Goal: Complete application form

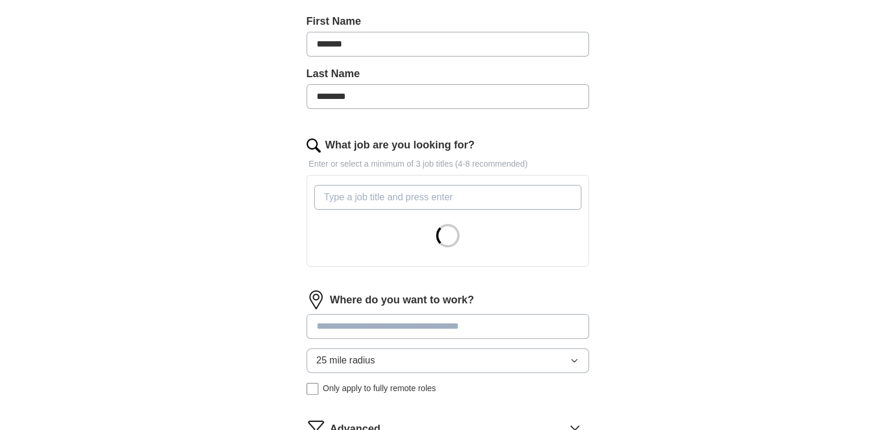
scroll to position [264, 0]
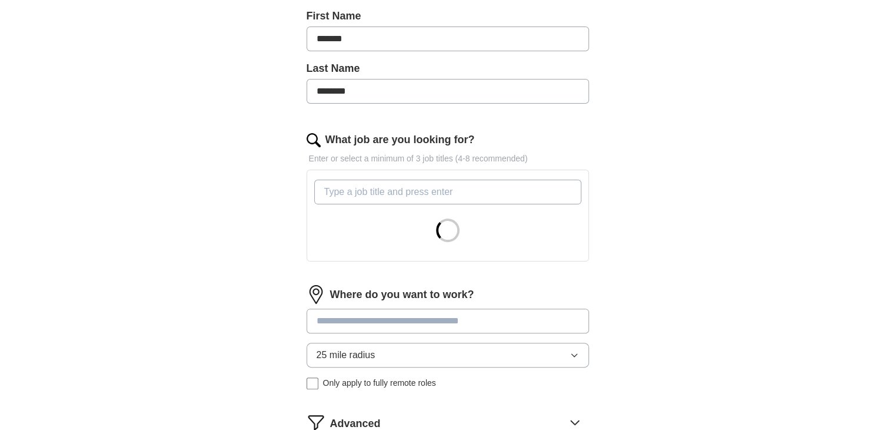
click at [337, 188] on input "What job are you looking for?" at bounding box center [447, 191] width 267 height 25
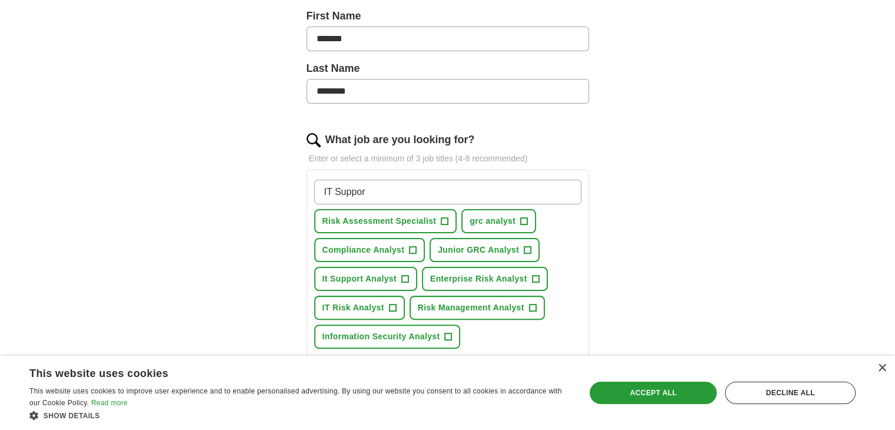
type input "IT Support"
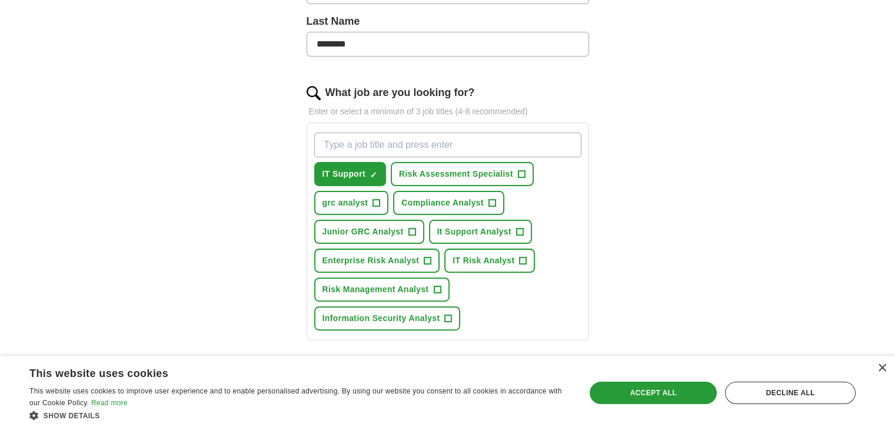
scroll to position [312, 0]
click at [467, 148] on input "What job are you looking for?" at bounding box center [447, 143] width 267 height 25
type input "IT Specialist"
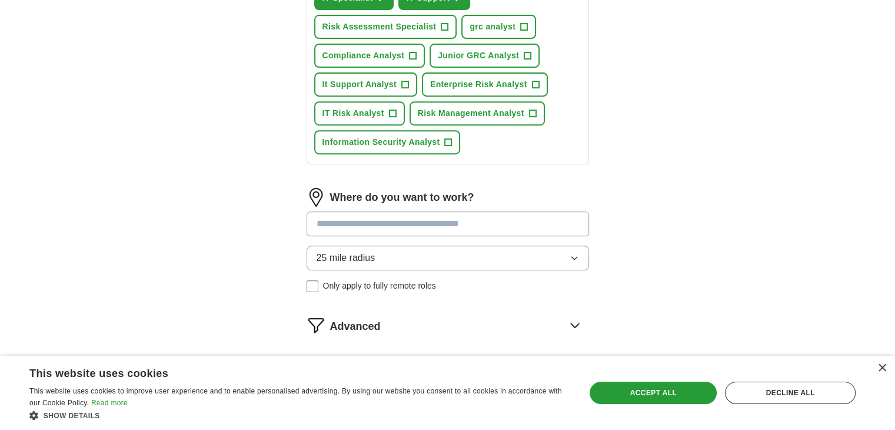
scroll to position [487, 0]
click at [424, 223] on input at bounding box center [448, 223] width 282 height 25
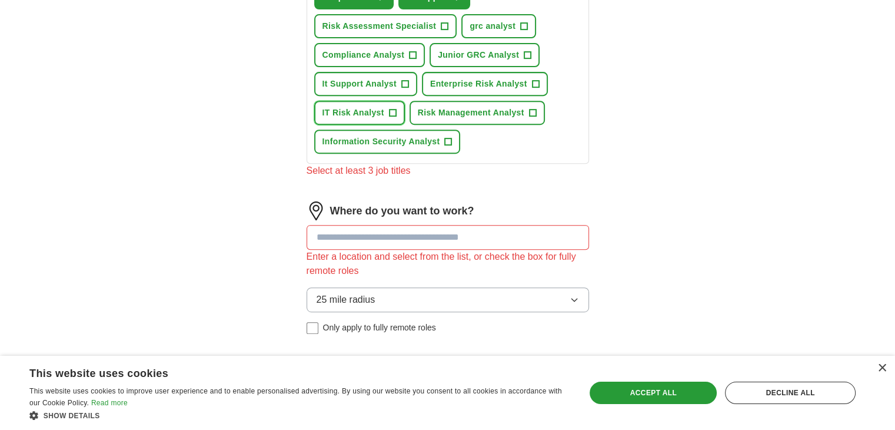
click at [388, 119] on button "IT Risk Analyst +" at bounding box center [359, 113] width 91 height 24
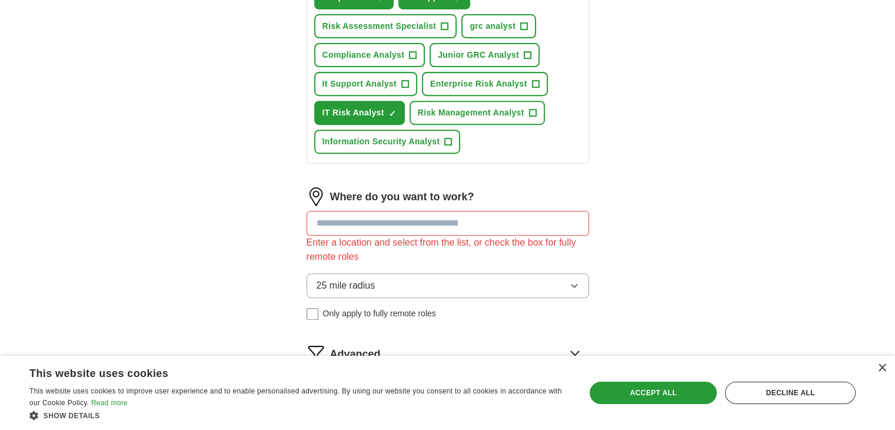
click at [411, 224] on input at bounding box center [448, 223] width 282 height 25
type input "*"
type input "******"
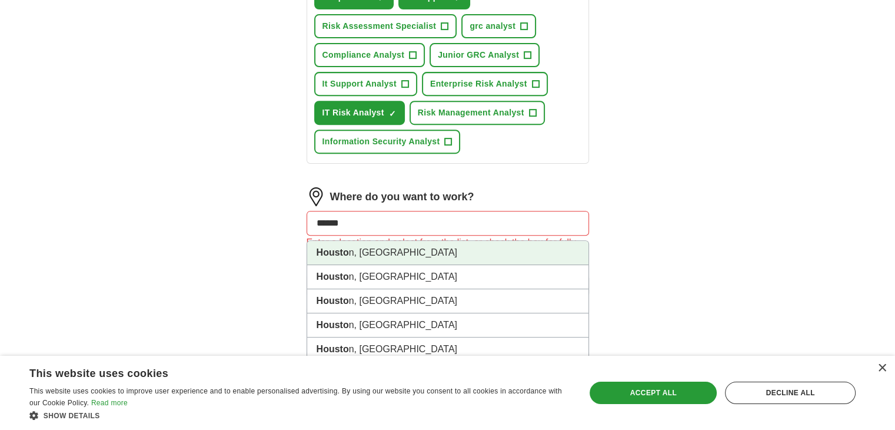
click at [424, 242] on li "Housto n, [GEOGRAPHIC_DATA]" at bounding box center [447, 253] width 281 height 24
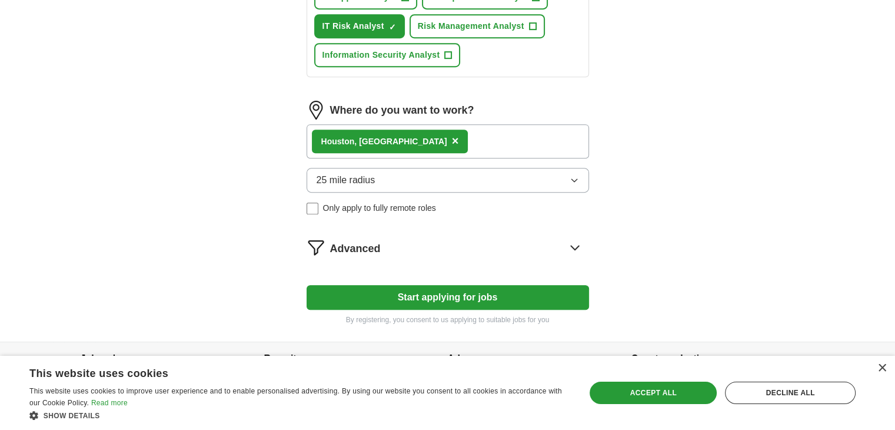
scroll to position [576, 0]
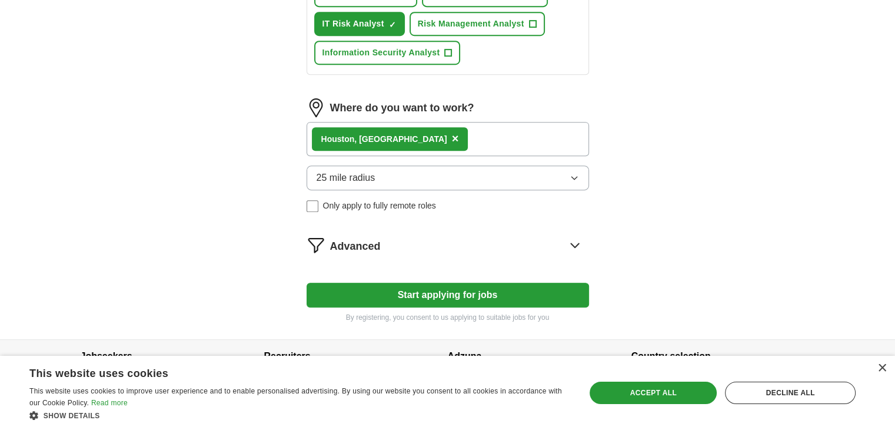
click at [474, 290] on button "Start applying for jobs" at bounding box center [448, 294] width 282 height 25
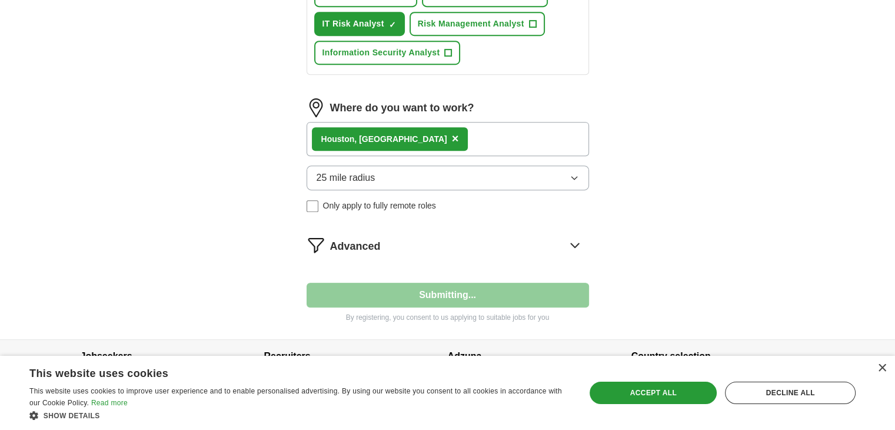
select select "**"
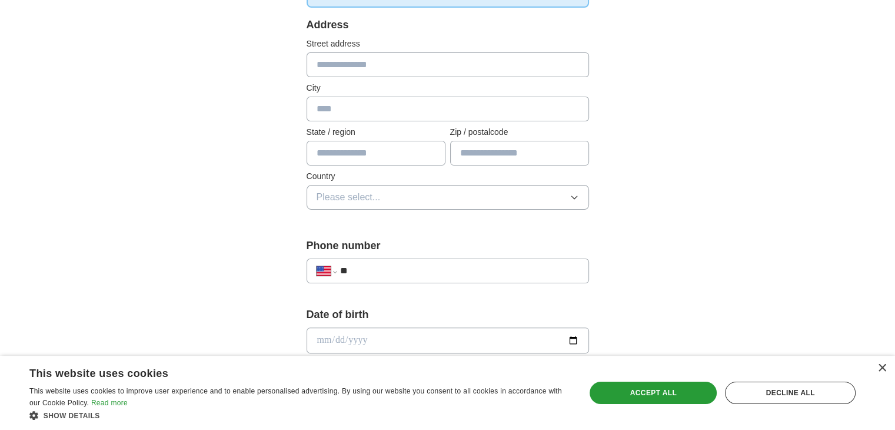
scroll to position [240, 0]
click at [453, 81] on label "City" at bounding box center [448, 87] width 282 height 12
click at [453, 69] on input "text" at bounding box center [448, 64] width 282 height 25
type input "**********"
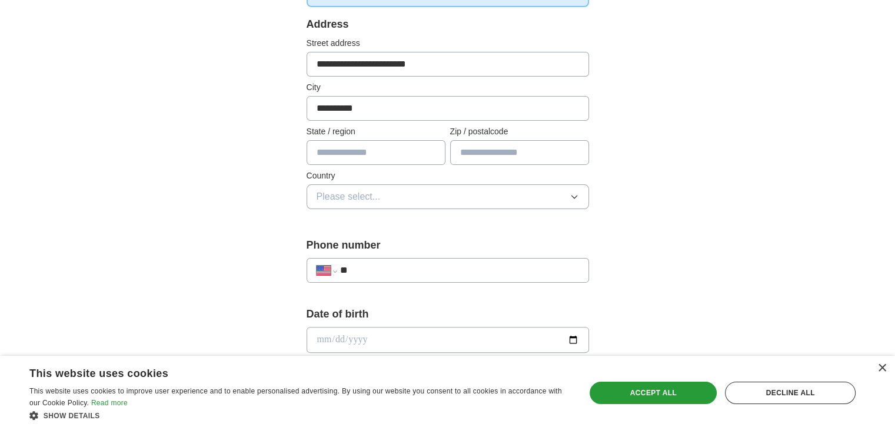
type input "**"
type input "*****"
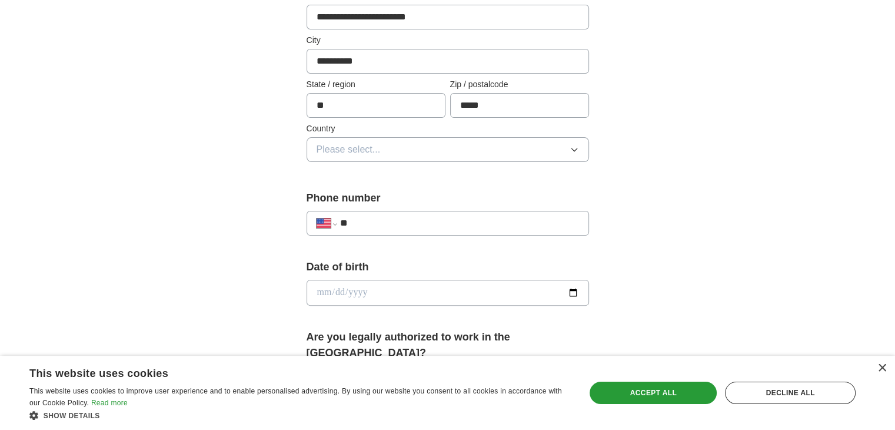
scroll to position [293, 0]
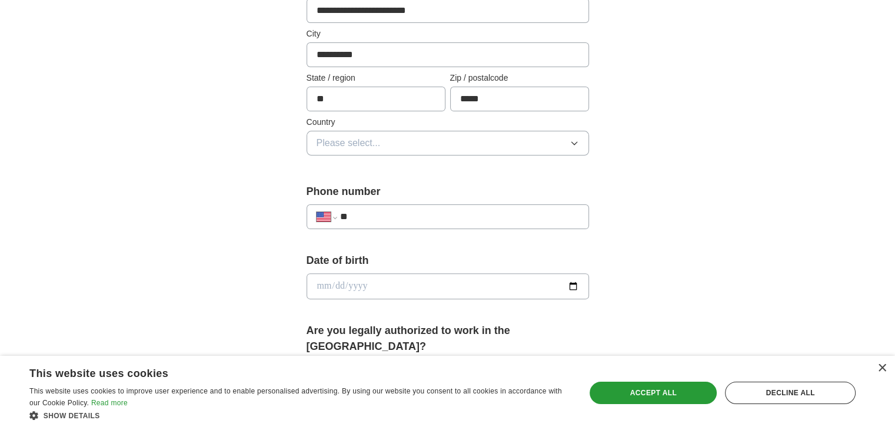
click at [423, 137] on button "Please select..." at bounding box center [448, 143] width 282 height 25
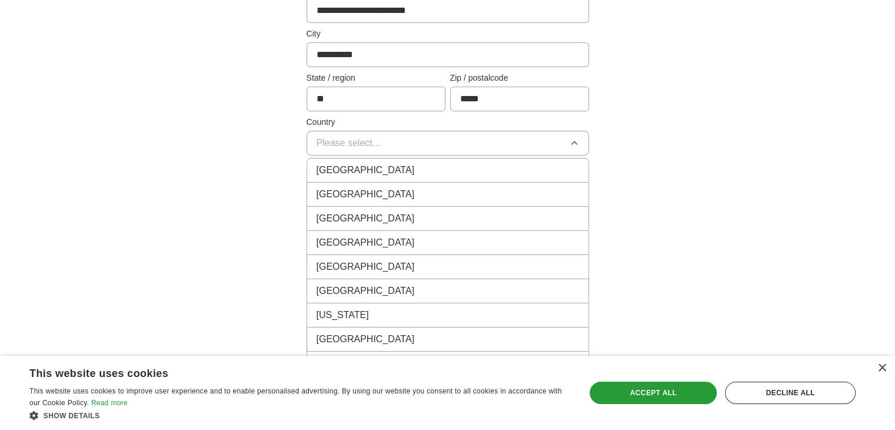
click at [387, 187] on div "[GEOGRAPHIC_DATA]" at bounding box center [448, 194] width 262 height 14
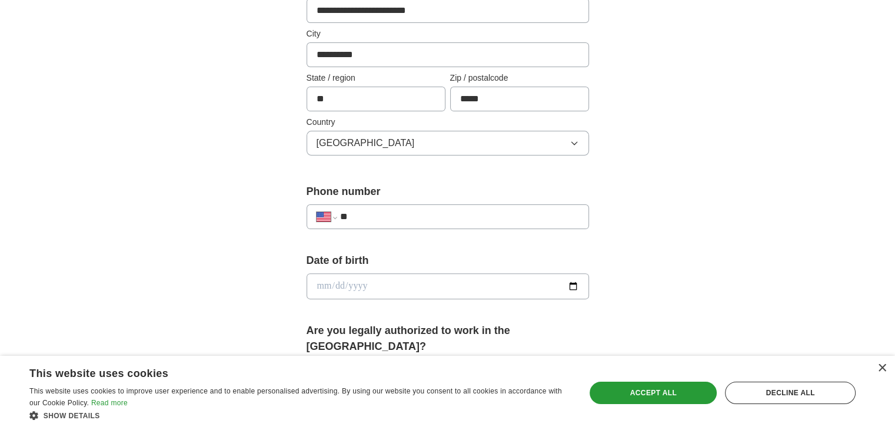
scroll to position [333, 0]
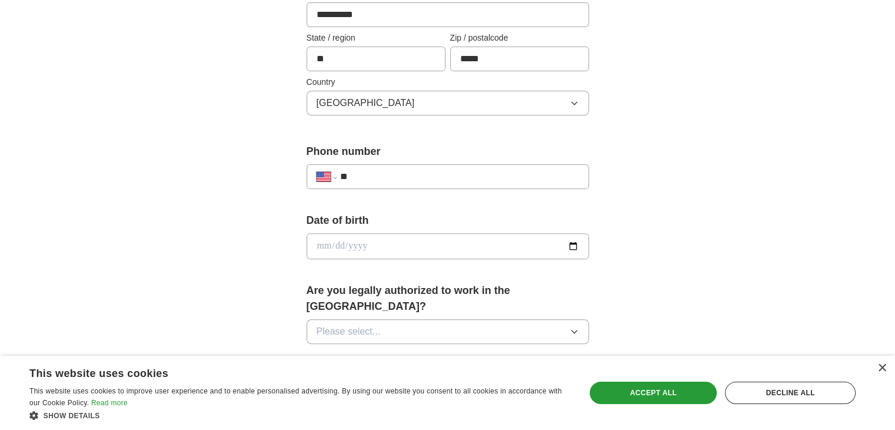
click at [361, 244] on input "date" at bounding box center [448, 246] width 282 height 26
click at [389, 243] on input "date" at bounding box center [448, 246] width 282 height 26
click at [343, 248] on input "date" at bounding box center [448, 246] width 282 height 26
click at [366, 250] on input "date" at bounding box center [448, 246] width 282 height 26
click at [394, 247] on input "date" at bounding box center [448, 246] width 282 height 26
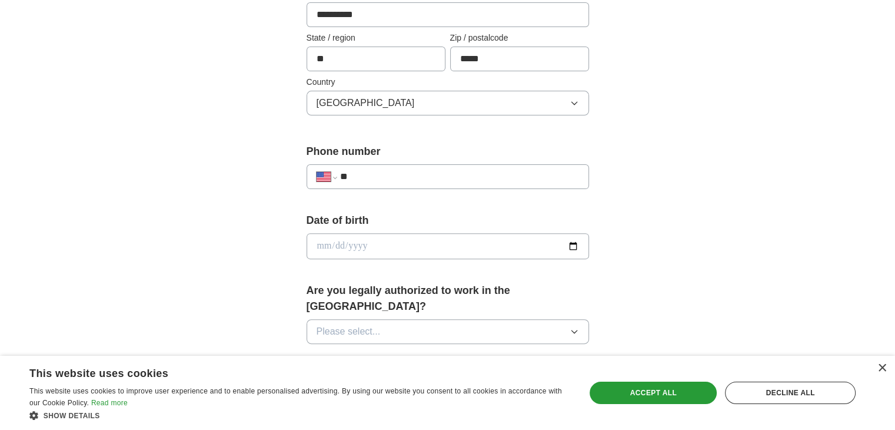
click at [413, 189] on div "**********" at bounding box center [448, 171] width 282 height 55
click at [414, 187] on div "**********" at bounding box center [448, 176] width 282 height 25
click at [424, 169] on input "**" at bounding box center [459, 176] width 239 height 14
type input "**********"
click at [387, 235] on input "date" at bounding box center [448, 246] width 282 height 26
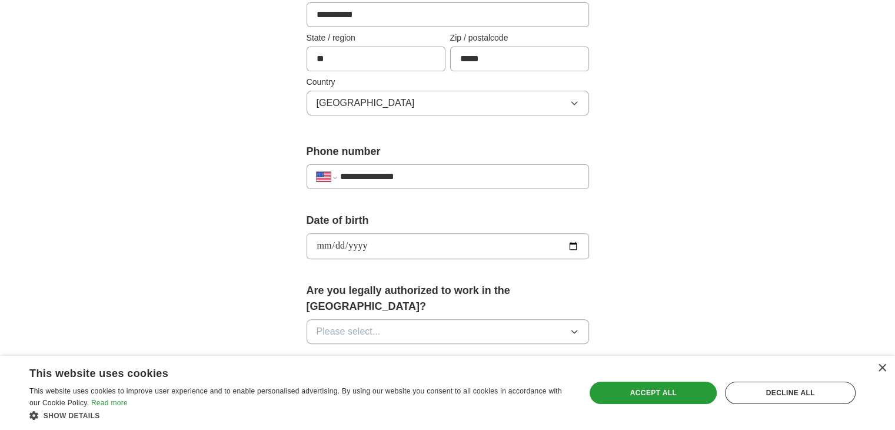
type input "**********"
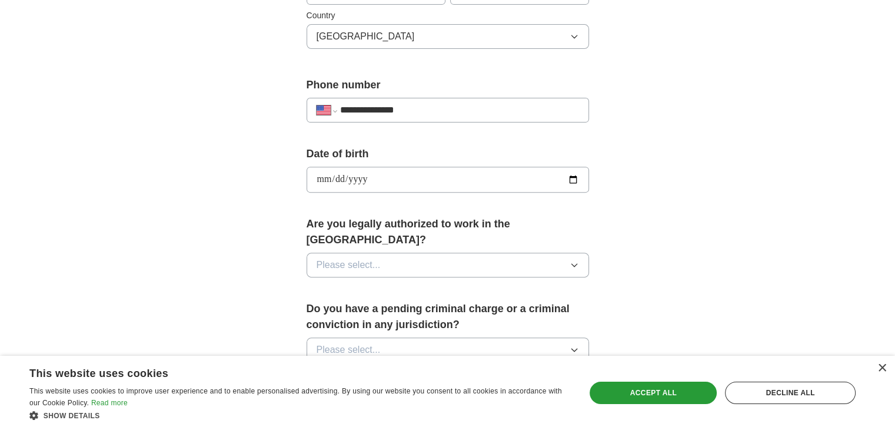
click at [465, 252] on button "Please select..." at bounding box center [448, 264] width 282 height 25
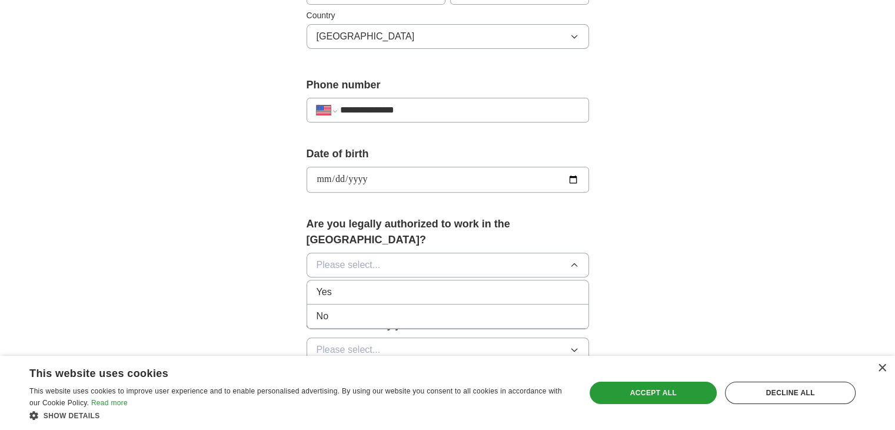
click at [436, 285] on div "Yes" at bounding box center [448, 292] width 262 height 14
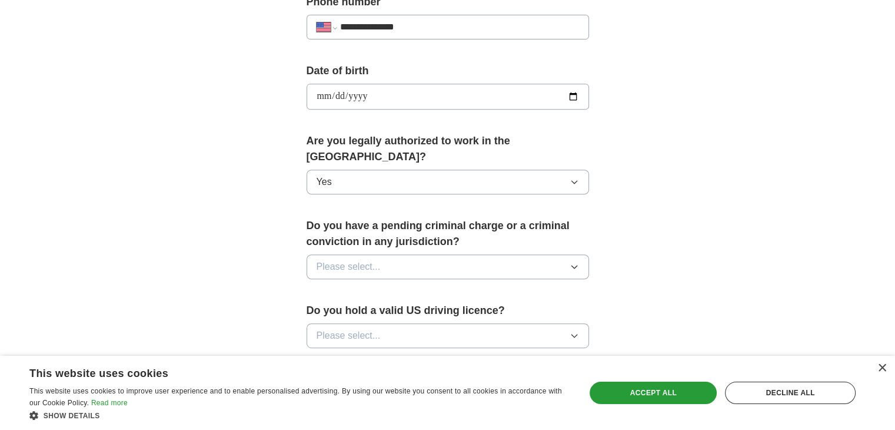
scroll to position [492, 0]
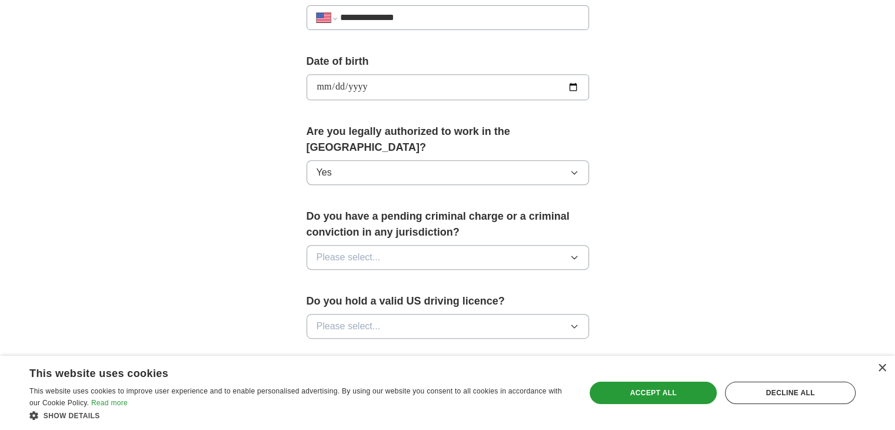
click at [435, 250] on button "Please select..." at bounding box center [448, 257] width 282 height 25
click at [422, 301] on div "No" at bounding box center [448, 308] width 262 height 14
click at [402, 314] on button "Please select..." at bounding box center [448, 326] width 282 height 25
click at [371, 346] on div "Yes" at bounding box center [448, 353] width 262 height 14
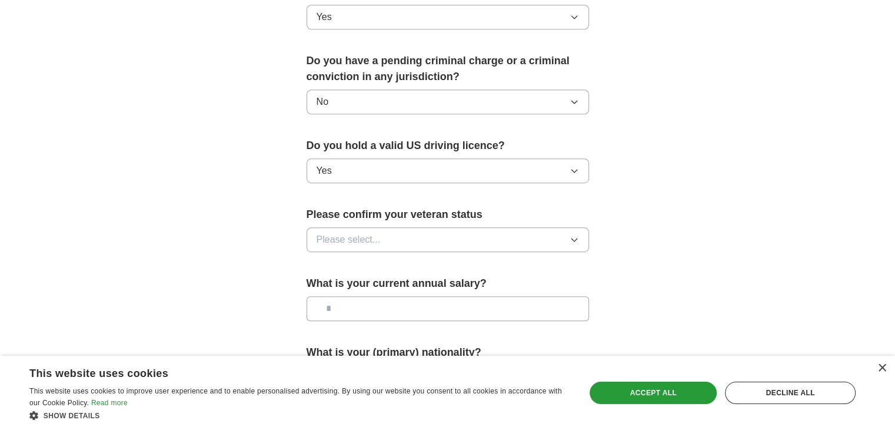
scroll to position [649, 0]
click at [417, 226] on button "Please select..." at bounding box center [448, 238] width 282 height 25
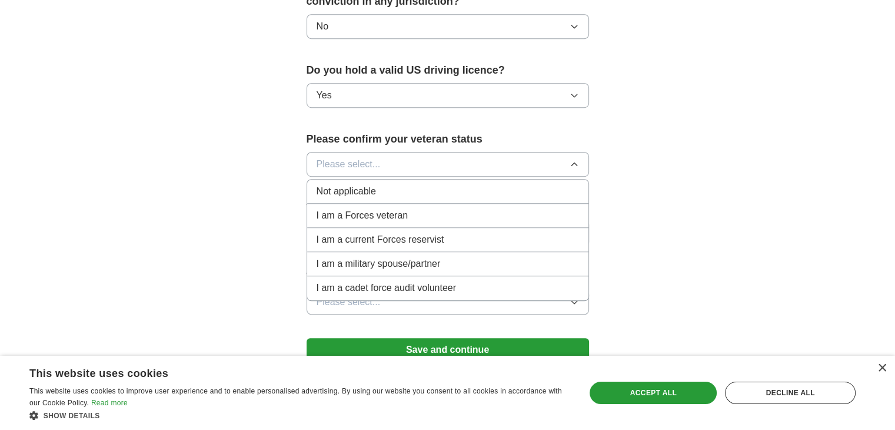
scroll to position [738, 0]
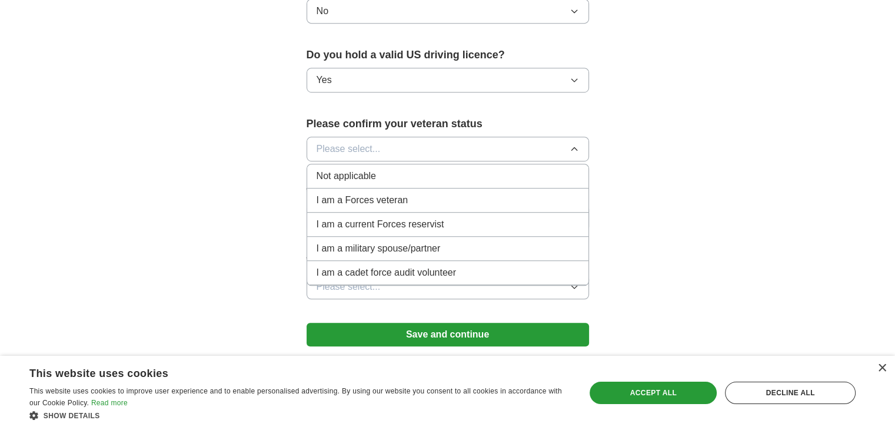
click at [407, 169] on div "Not applicable" at bounding box center [448, 176] width 262 height 14
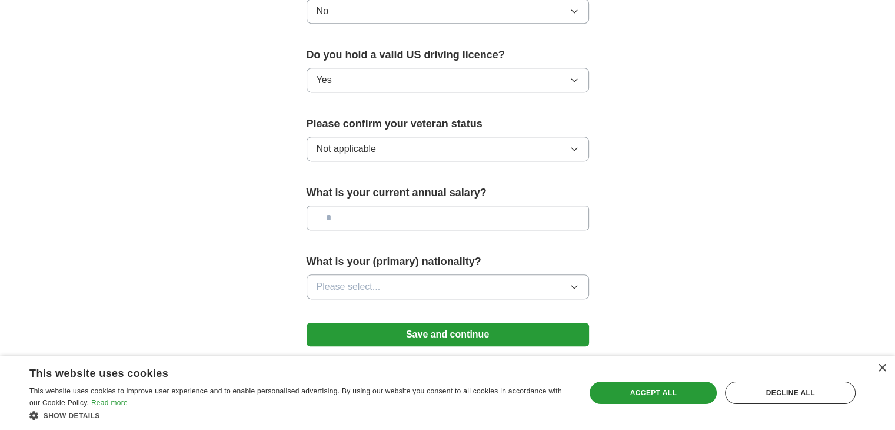
click at [384, 208] on input "text" at bounding box center [448, 217] width 282 height 25
type input "*******"
click at [414, 278] on button "Please select..." at bounding box center [448, 286] width 282 height 25
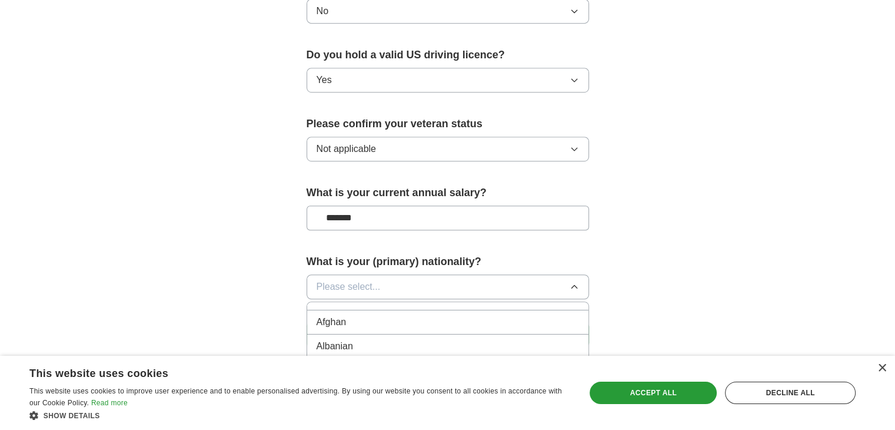
scroll to position [40, 0]
click at [398, 274] on button "Please select..." at bounding box center [448, 286] width 282 height 25
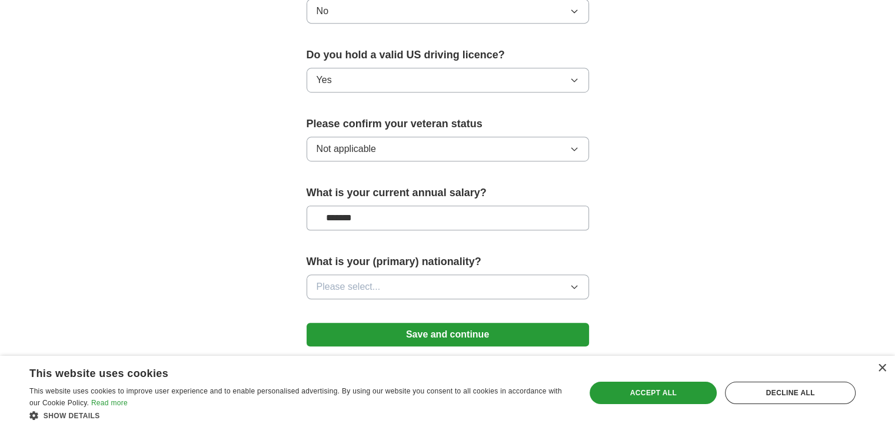
click at [398, 274] on button "Please select..." at bounding box center [448, 286] width 282 height 25
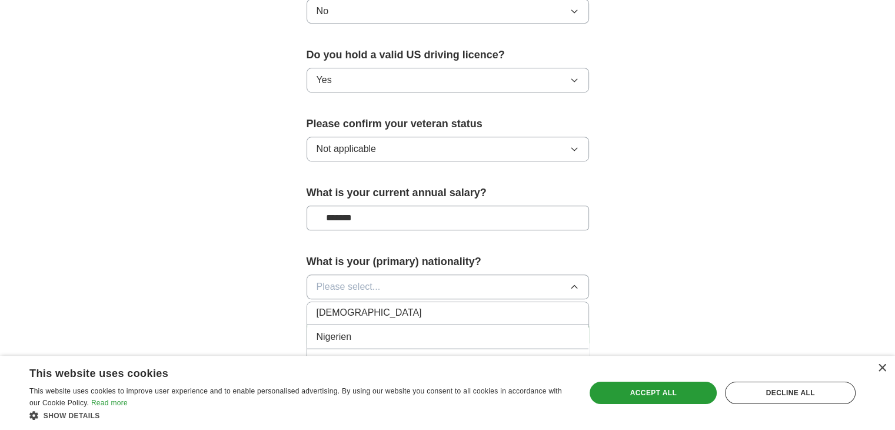
scroll to position [3117, 0]
click at [387, 327] on div "Nigerien" at bounding box center [448, 334] width 262 height 14
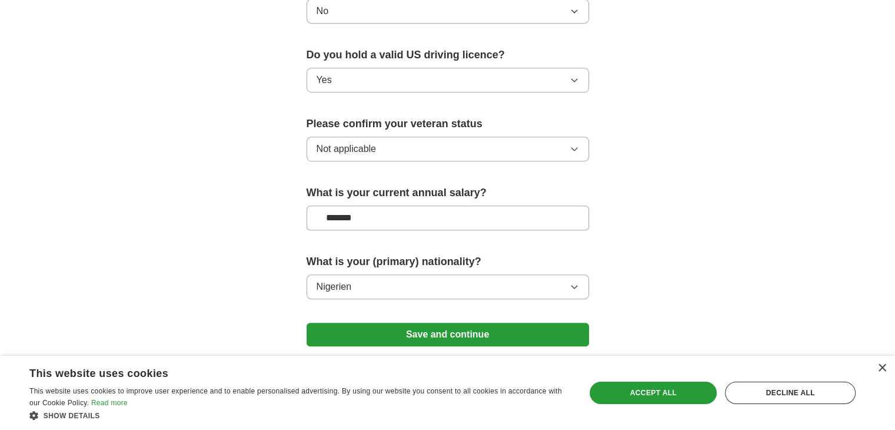
click at [443, 323] on button "Save and continue" at bounding box center [448, 335] width 282 height 24
